Goal: Transaction & Acquisition: Subscribe to service/newsletter

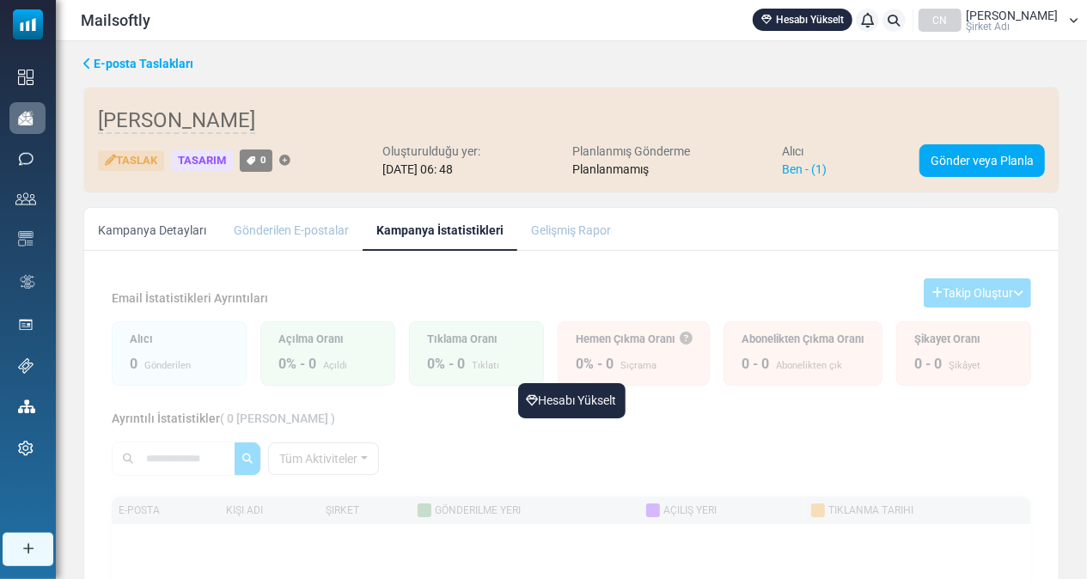
click at [201, 161] on div "Tasarım" at bounding box center [202, 160] width 62 height 21
click at [134, 155] on font "Taslak" at bounding box center [136, 160] width 41 height 13
click at [155, 232] on link "Kampanya Detayları" at bounding box center [152, 229] width 136 height 43
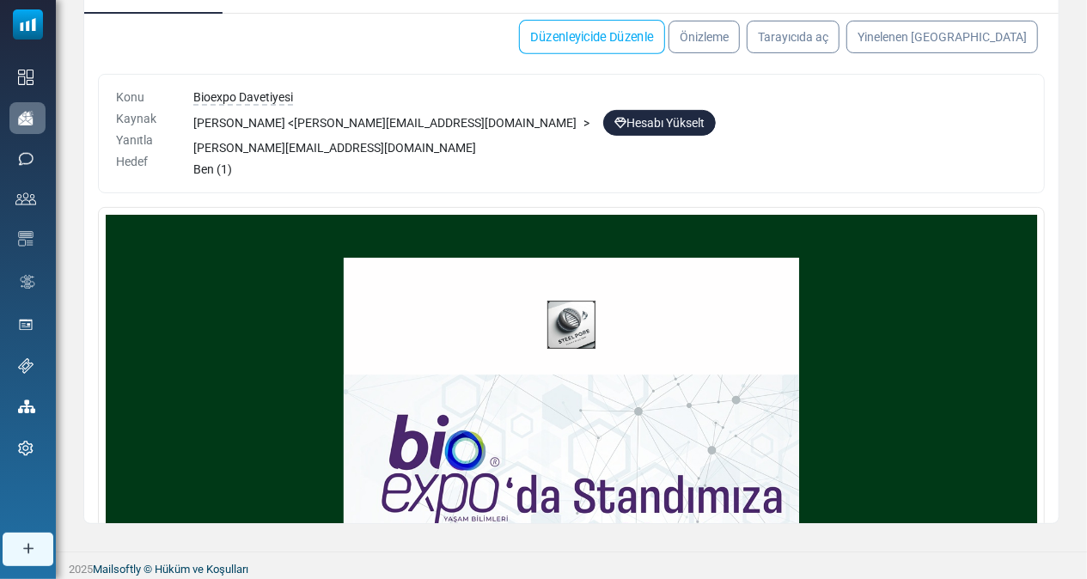
click at [651, 40] on link "Düzenleyicide Düzenle" at bounding box center [592, 37] width 146 height 34
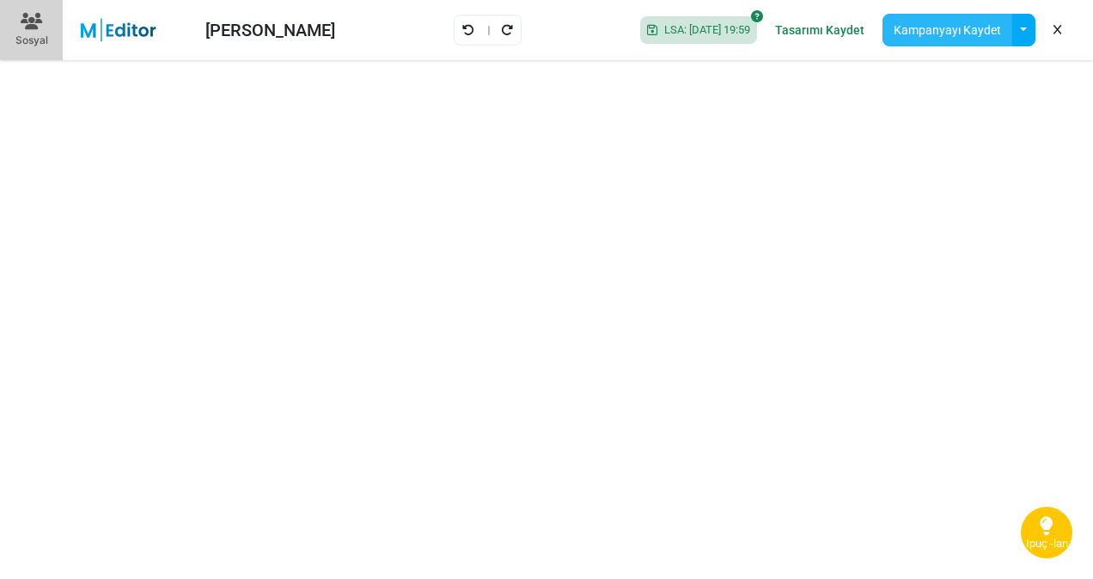
click at [949, 31] on button "Kampanyayı Kaydet" at bounding box center [947, 30] width 130 height 33
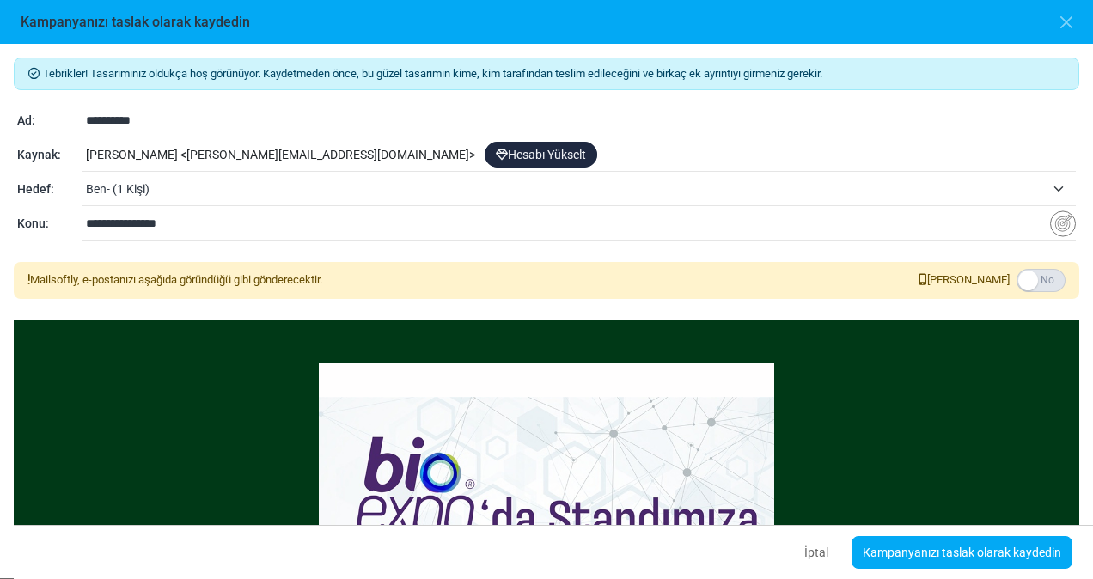
scroll to position [58, 0]
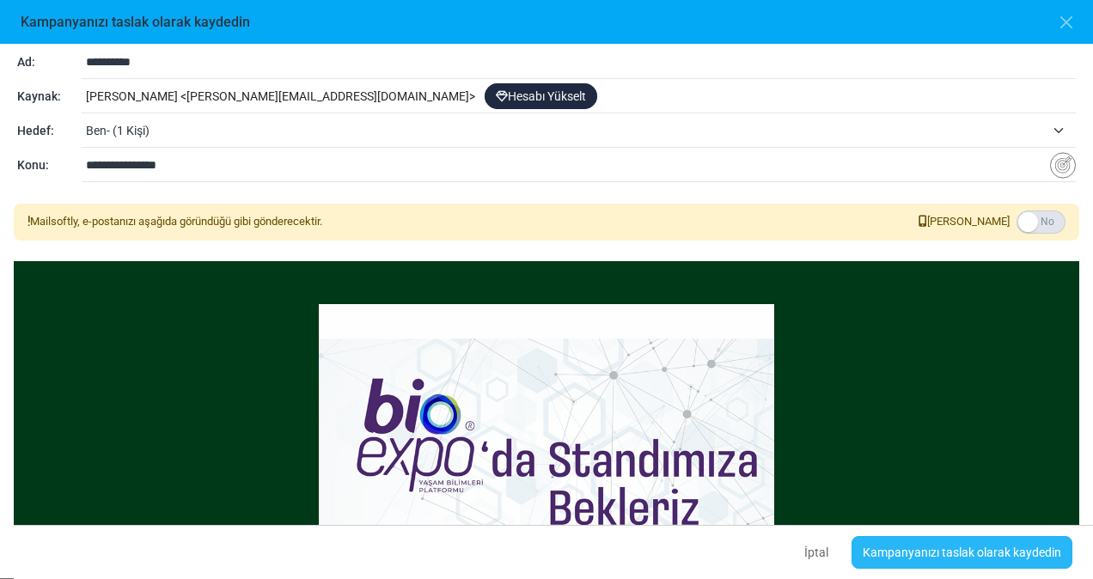
click at [930, 552] on link "Kampanyanızı taslak olarak kaydedin" at bounding box center [961, 552] width 221 height 33
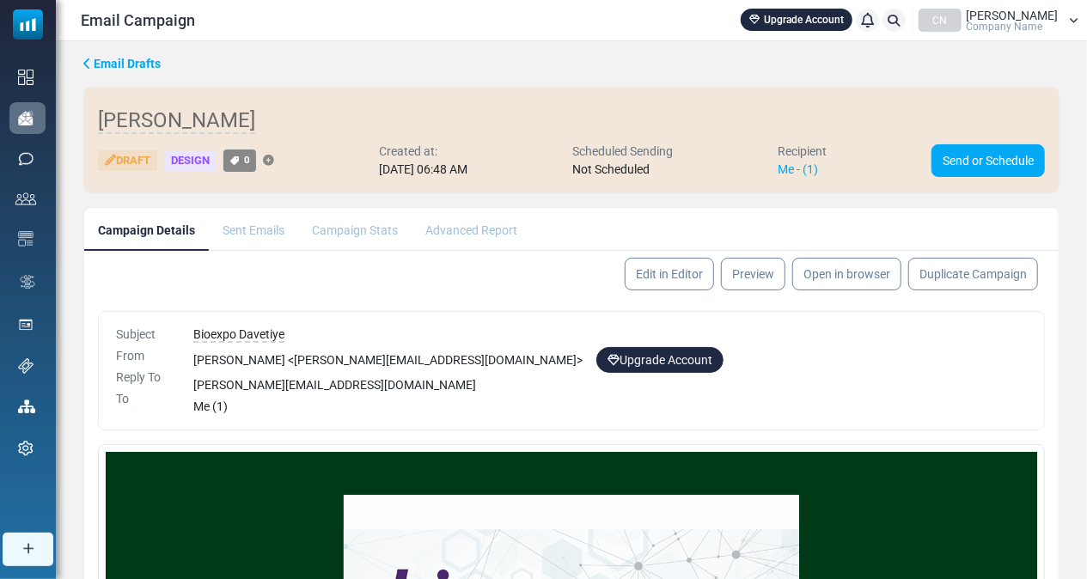
click at [818, 155] on div "Recipient" at bounding box center [801, 152] width 49 height 18
click at [813, 164] on link "Me - (1)" at bounding box center [797, 169] width 40 height 14
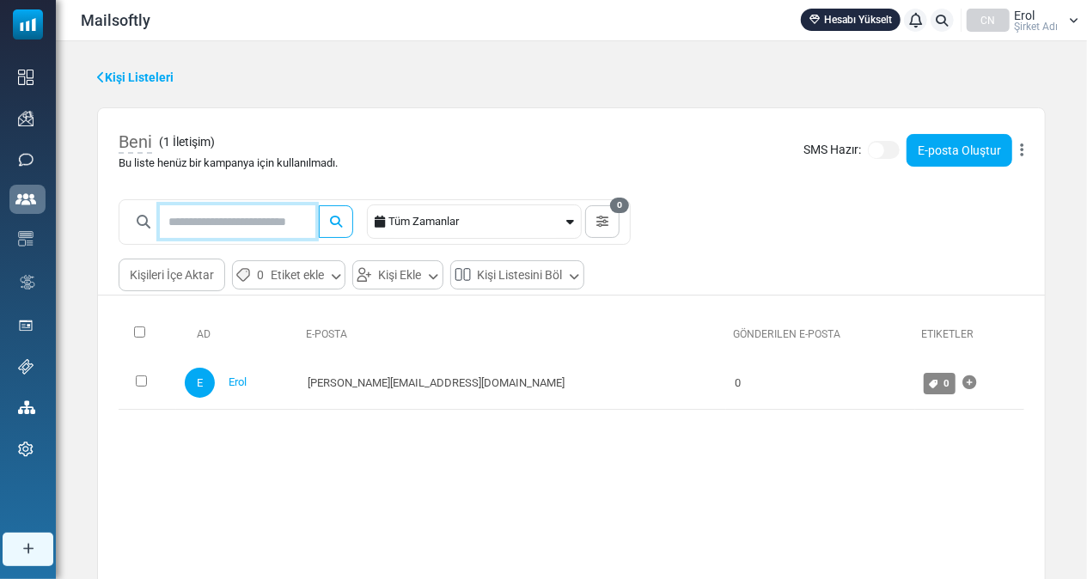
click at [232, 226] on input "text" at bounding box center [237, 221] width 155 height 33
click at [339, 222] on icon "submit" at bounding box center [336, 222] width 12 height 12
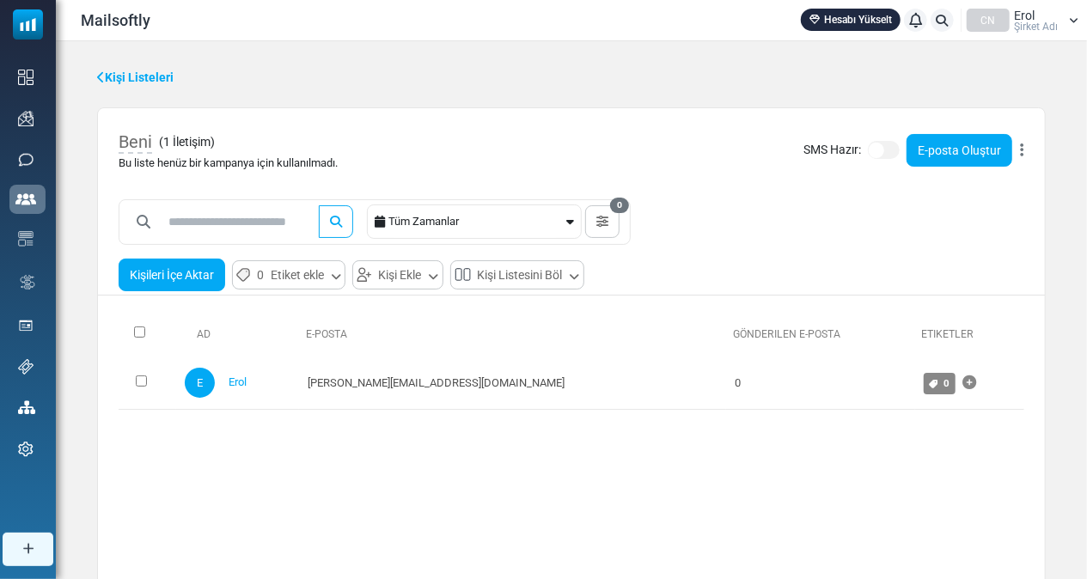
click at [155, 285] on button "Kişileri İçe Aktar" at bounding box center [172, 275] width 107 height 33
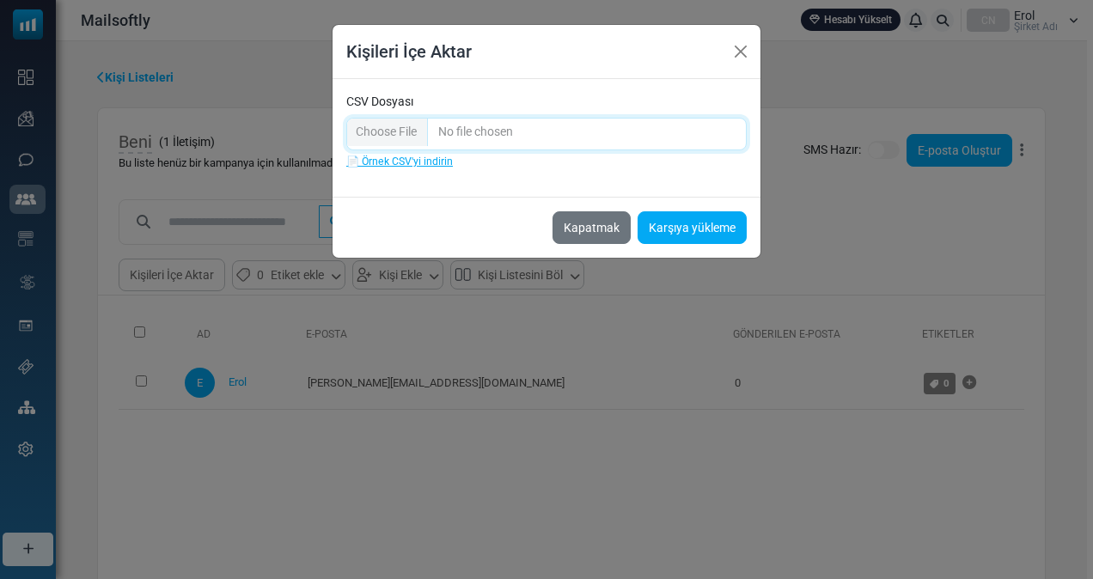
click at [395, 137] on input "CSV Dosyası" at bounding box center [546, 134] width 400 height 33
type input "**********"
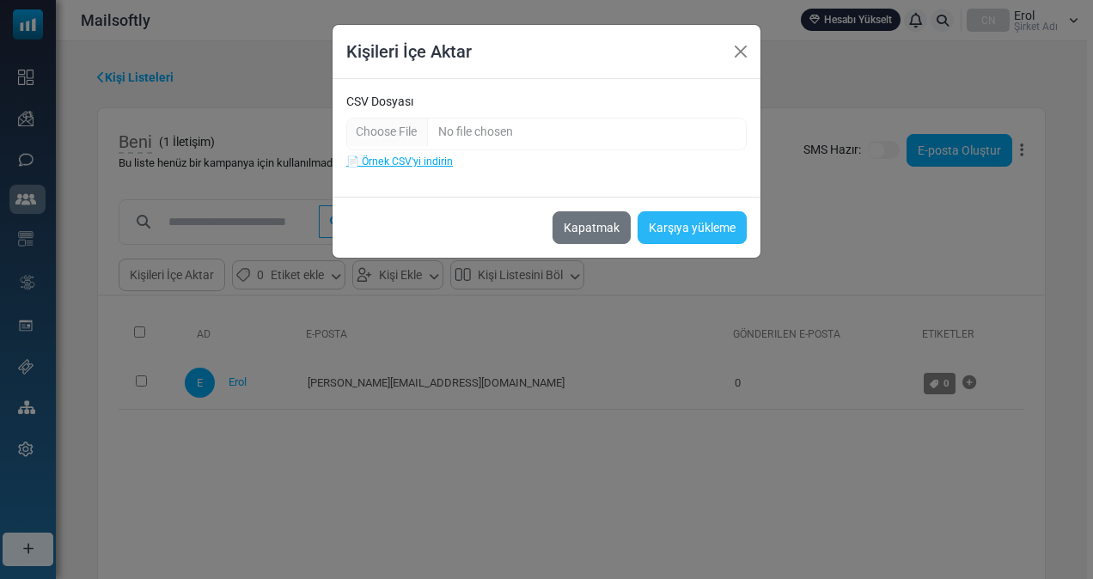
click at [680, 227] on button "Karşıya yükleme" at bounding box center [691, 227] width 109 height 33
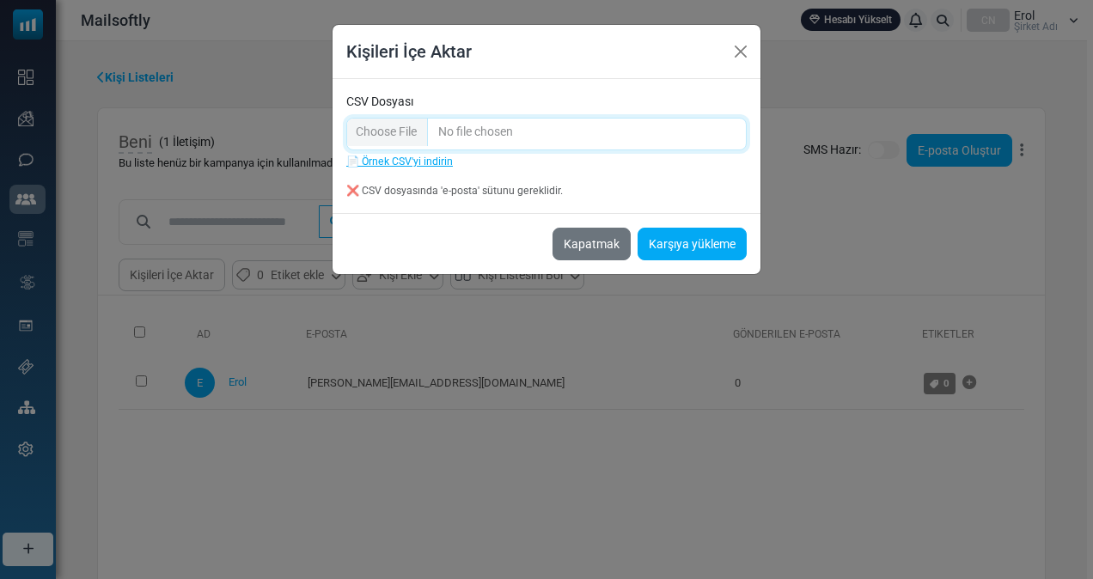
click at [491, 136] on input "CSV Dosyası" at bounding box center [546, 134] width 400 height 33
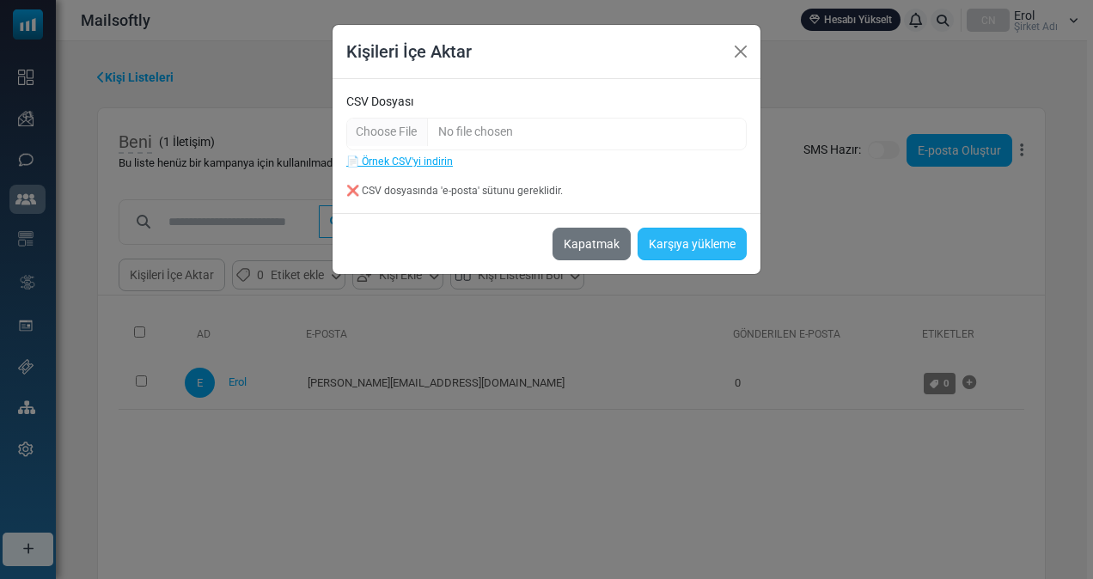
click at [691, 244] on button "Karşıya yükleme" at bounding box center [691, 244] width 109 height 33
click at [405, 162] on link "📄 Örnek CSV'yi indirin" at bounding box center [399, 161] width 107 height 12
click at [600, 247] on button "Kapatmak" at bounding box center [591, 244] width 78 height 33
